Goal: Navigation & Orientation: Find specific page/section

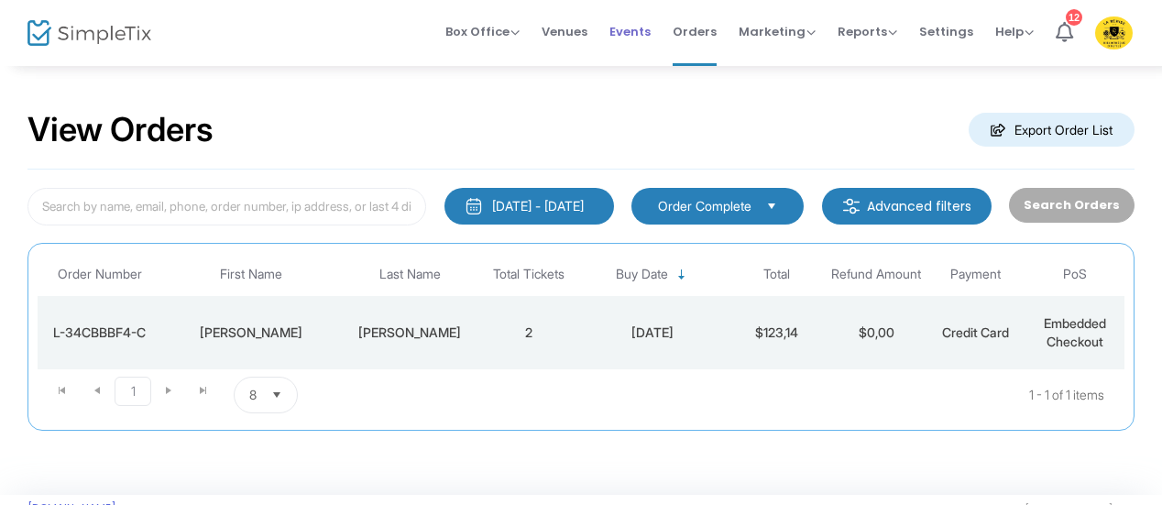
click at [640, 41] on span "Events" at bounding box center [629, 31] width 41 height 47
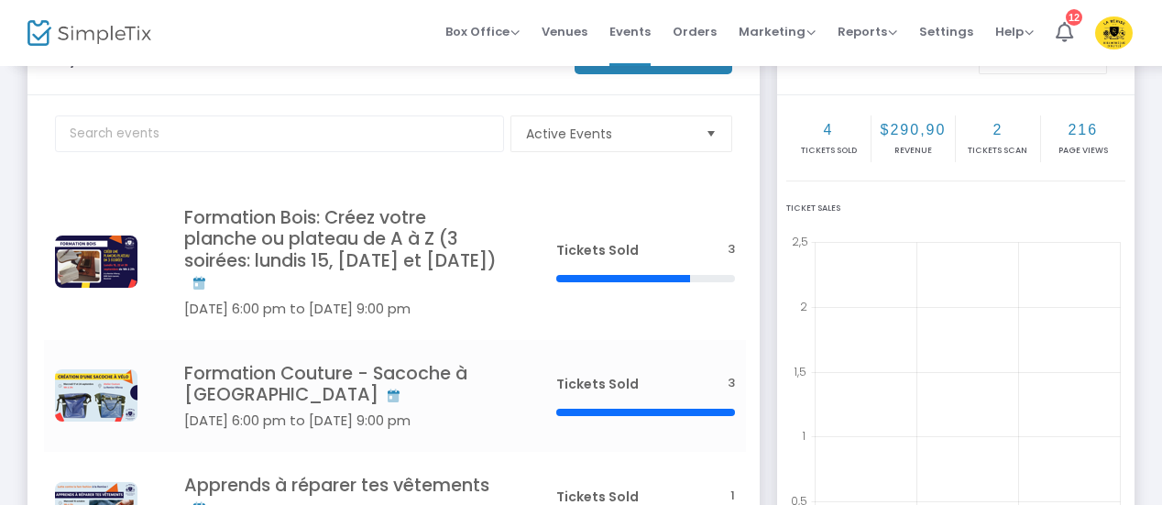
scroll to position [75, 0]
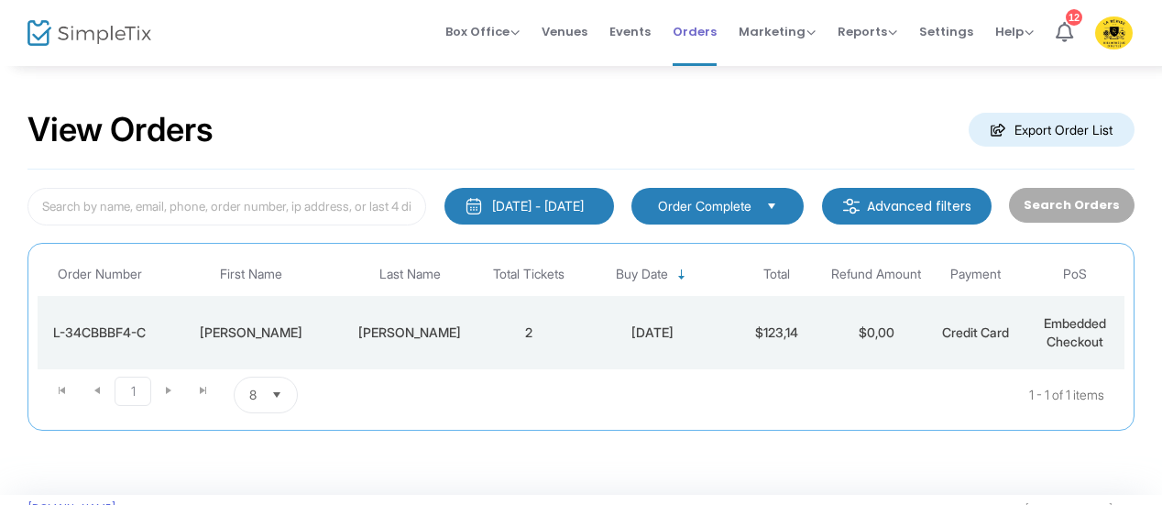
click at [708, 42] on span "Orders" at bounding box center [695, 31] width 44 height 47
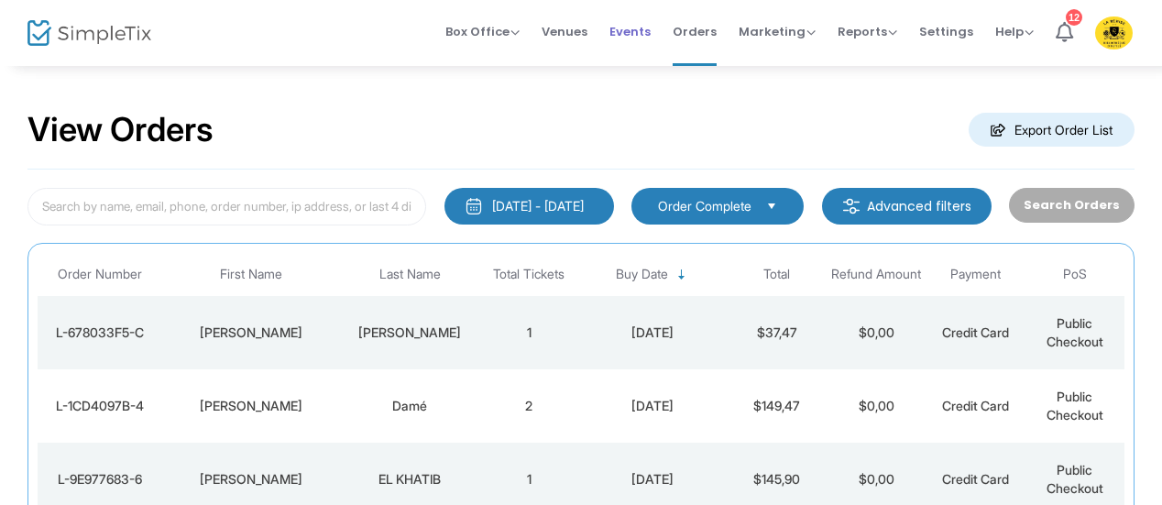
click at [630, 33] on span "Events" at bounding box center [629, 31] width 41 height 47
